Goal: Transaction & Acquisition: Obtain resource

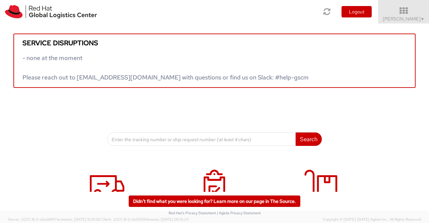
scroll to position [102, 0]
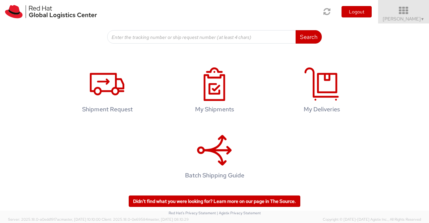
click at [419, 16] on span "Sumitra Hansdah ▼" at bounding box center [404, 19] width 42 height 6
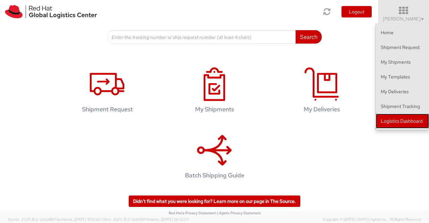
click at [403, 121] on link "Logistics Dashboard" at bounding box center [402, 121] width 53 height 15
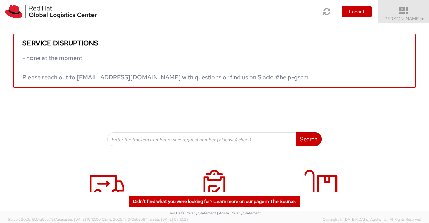
click at [415, 20] on span "Sumitra Hansdah ▼" at bounding box center [404, 19] width 42 height 6
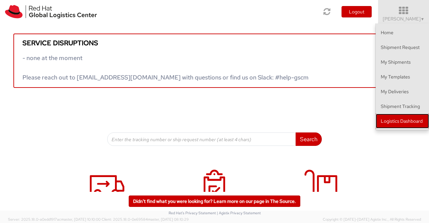
click at [395, 121] on link "Logistics Dashboard" at bounding box center [402, 121] width 53 height 15
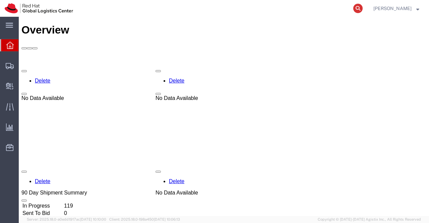
click at [356, 7] on icon at bounding box center [358, 8] width 9 height 9
paste input "392885760781"
type input "392885760781"
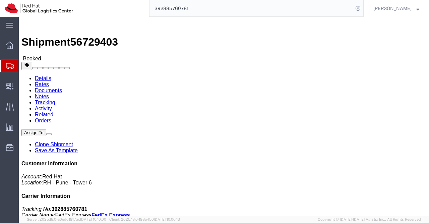
click link "Documents"
